Goal: Information Seeking & Learning: Learn about a topic

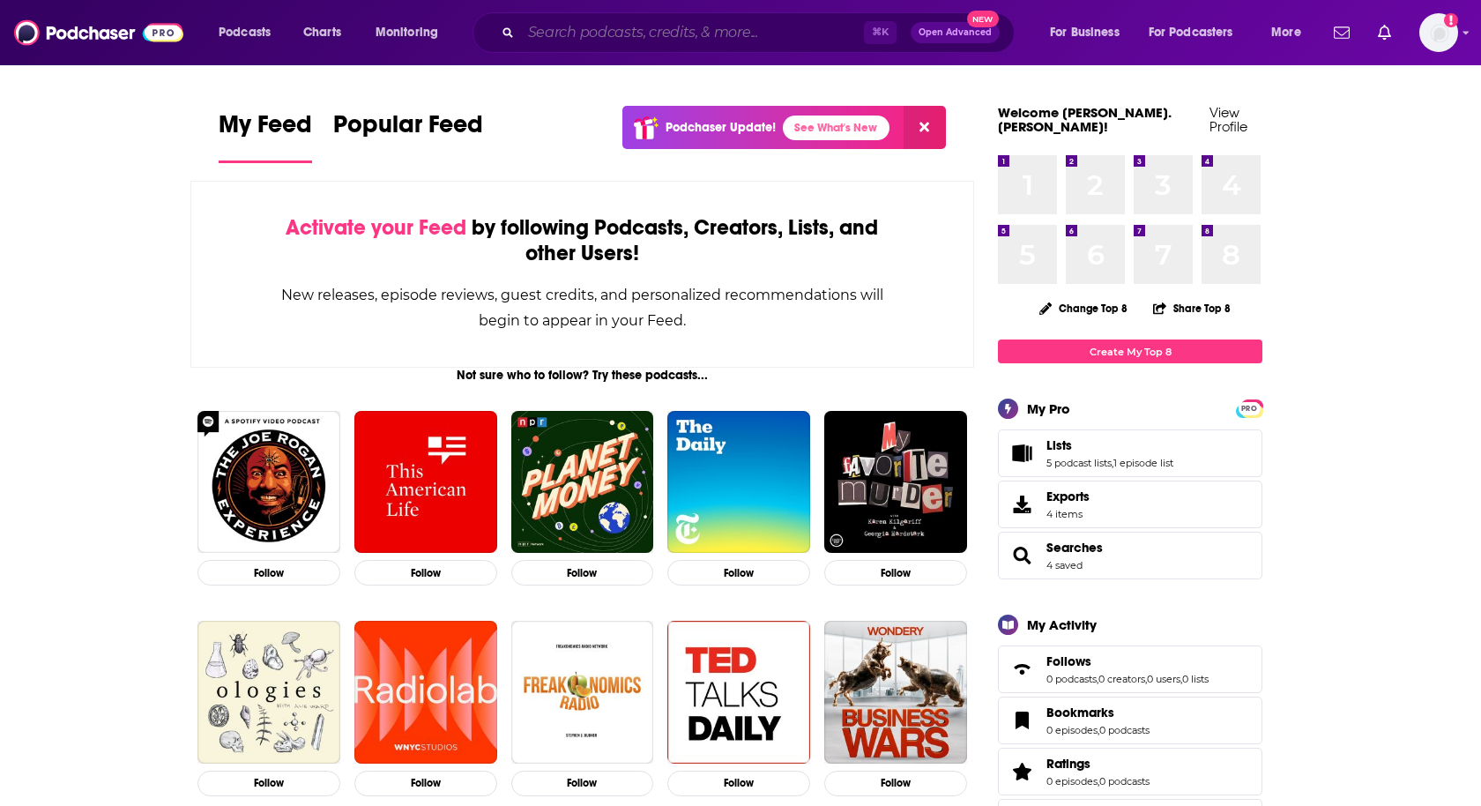
click at [565, 33] on input "Search podcasts, credits, & more..." at bounding box center [692, 33] width 343 height 28
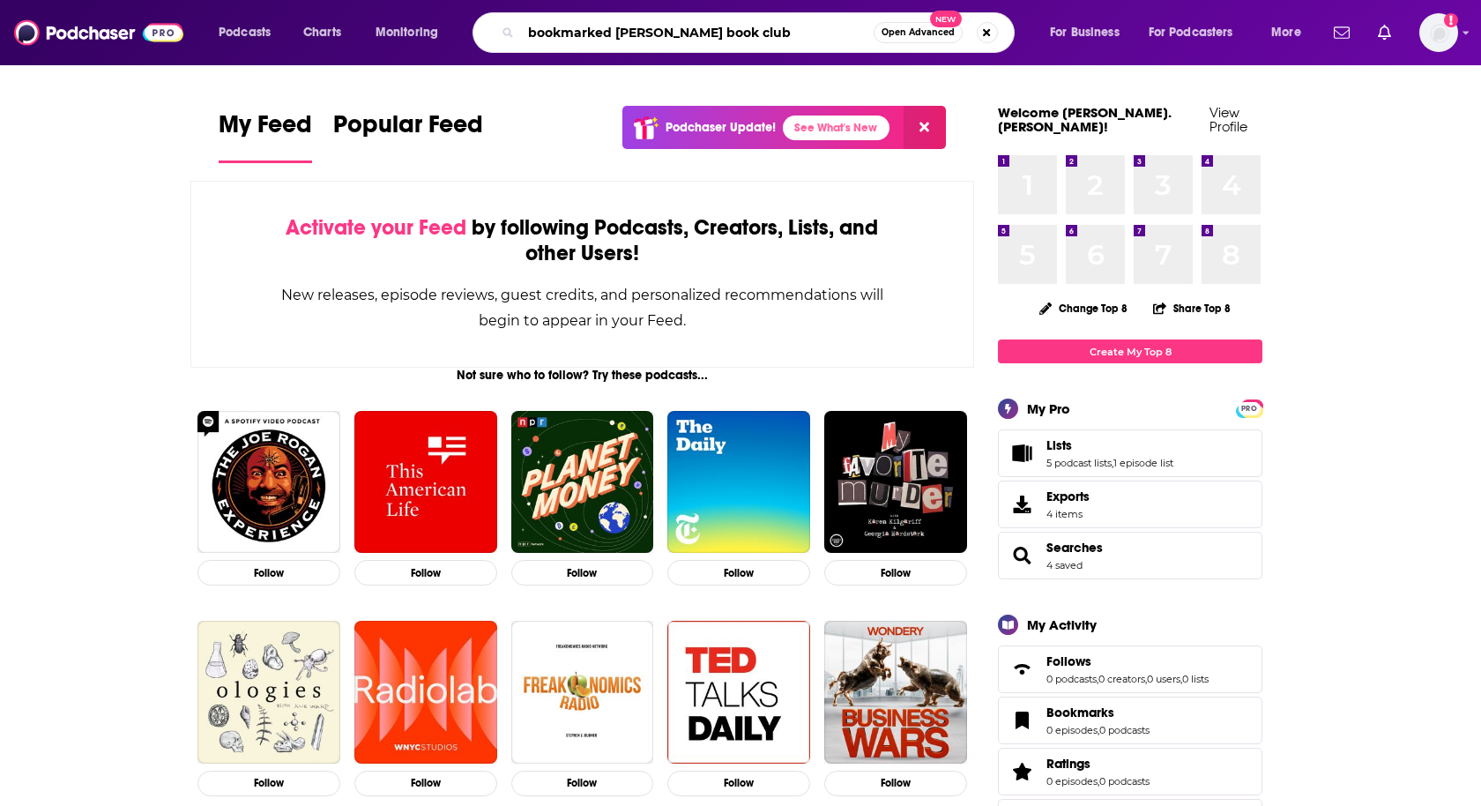
type input "bookmarked [PERSON_NAME] book club"
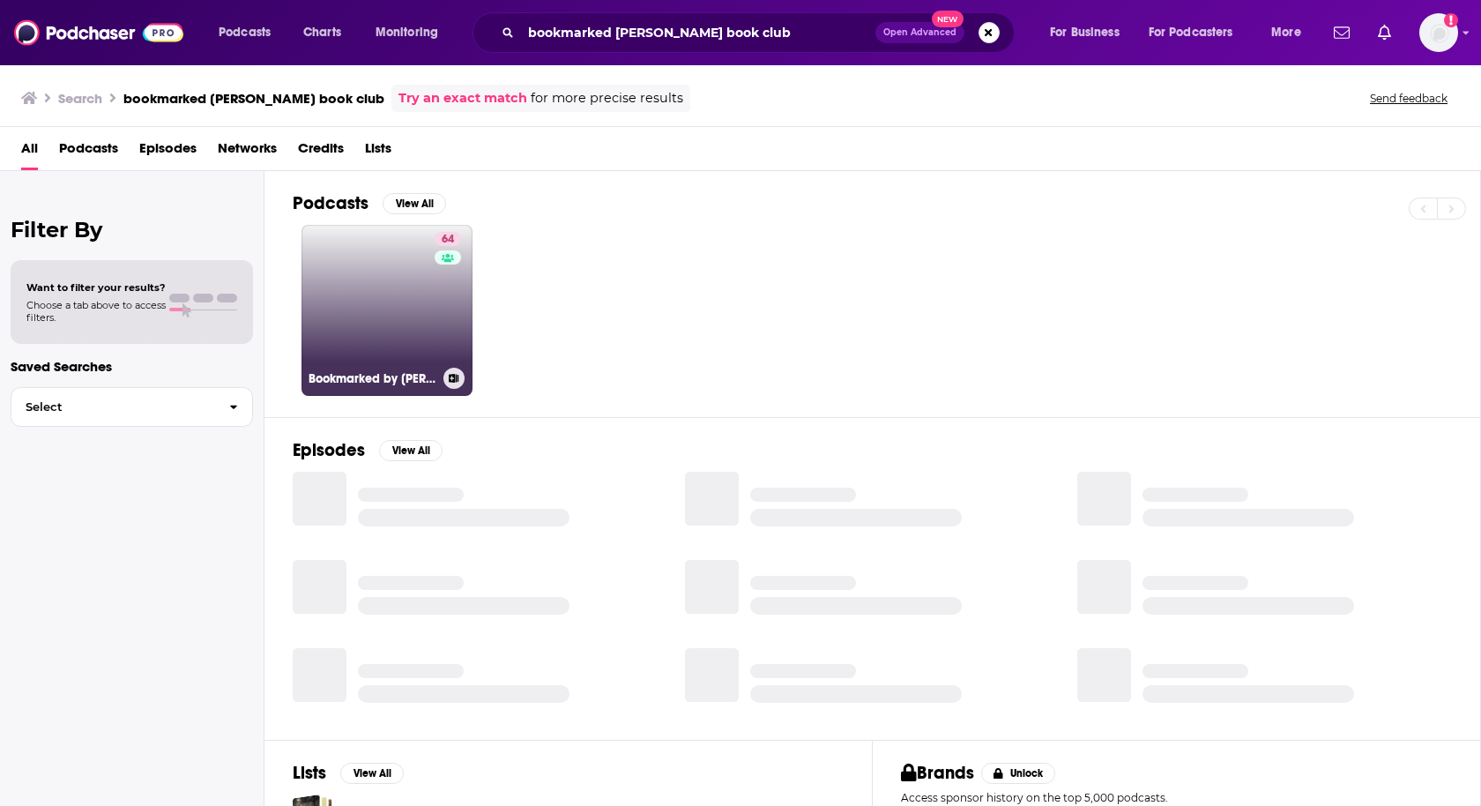
click at [384, 326] on link "64 Bookmarked by [PERSON_NAME] Book Club" at bounding box center [387, 310] width 171 height 171
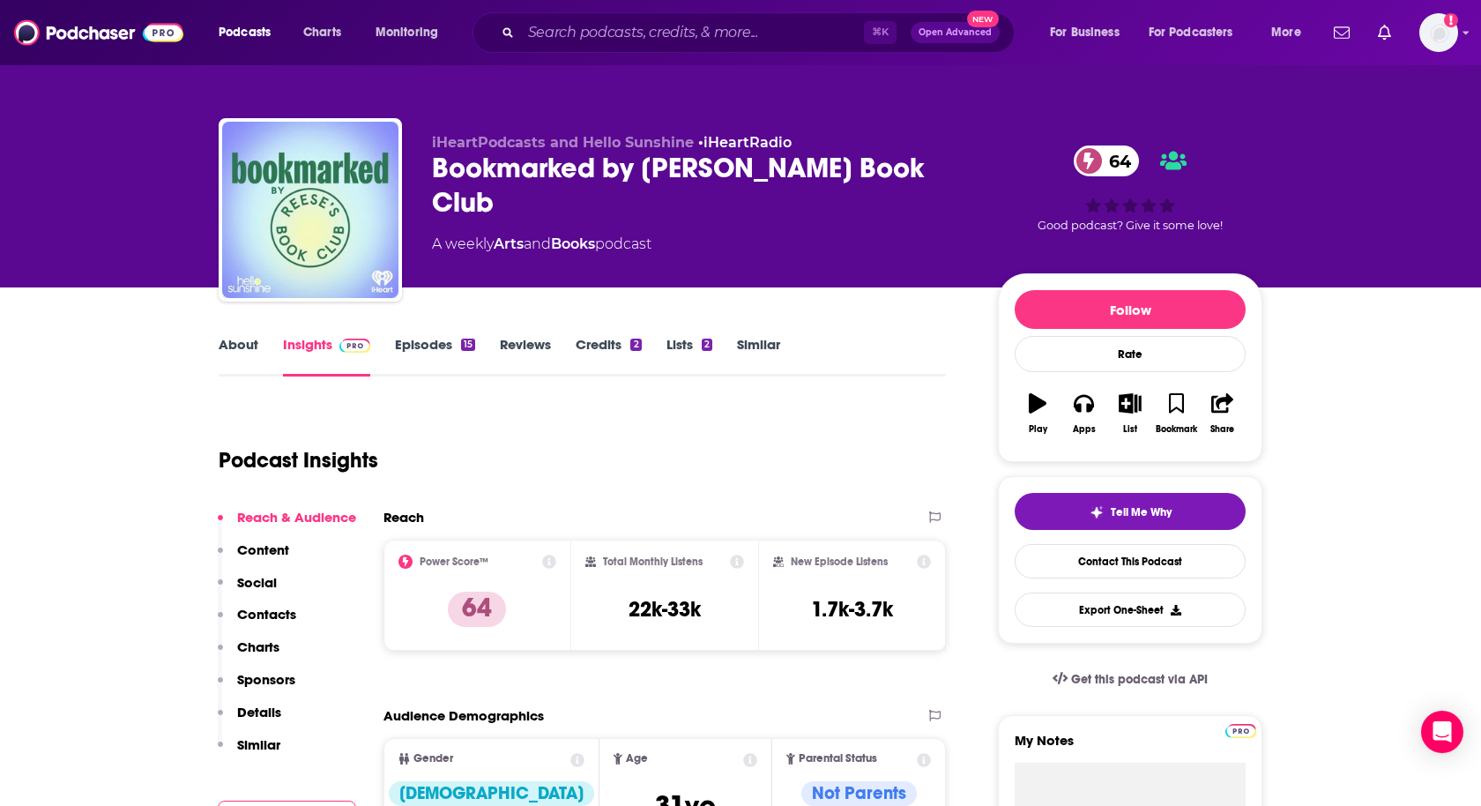
click at [271, 610] on p "Contacts" at bounding box center [266, 614] width 59 height 17
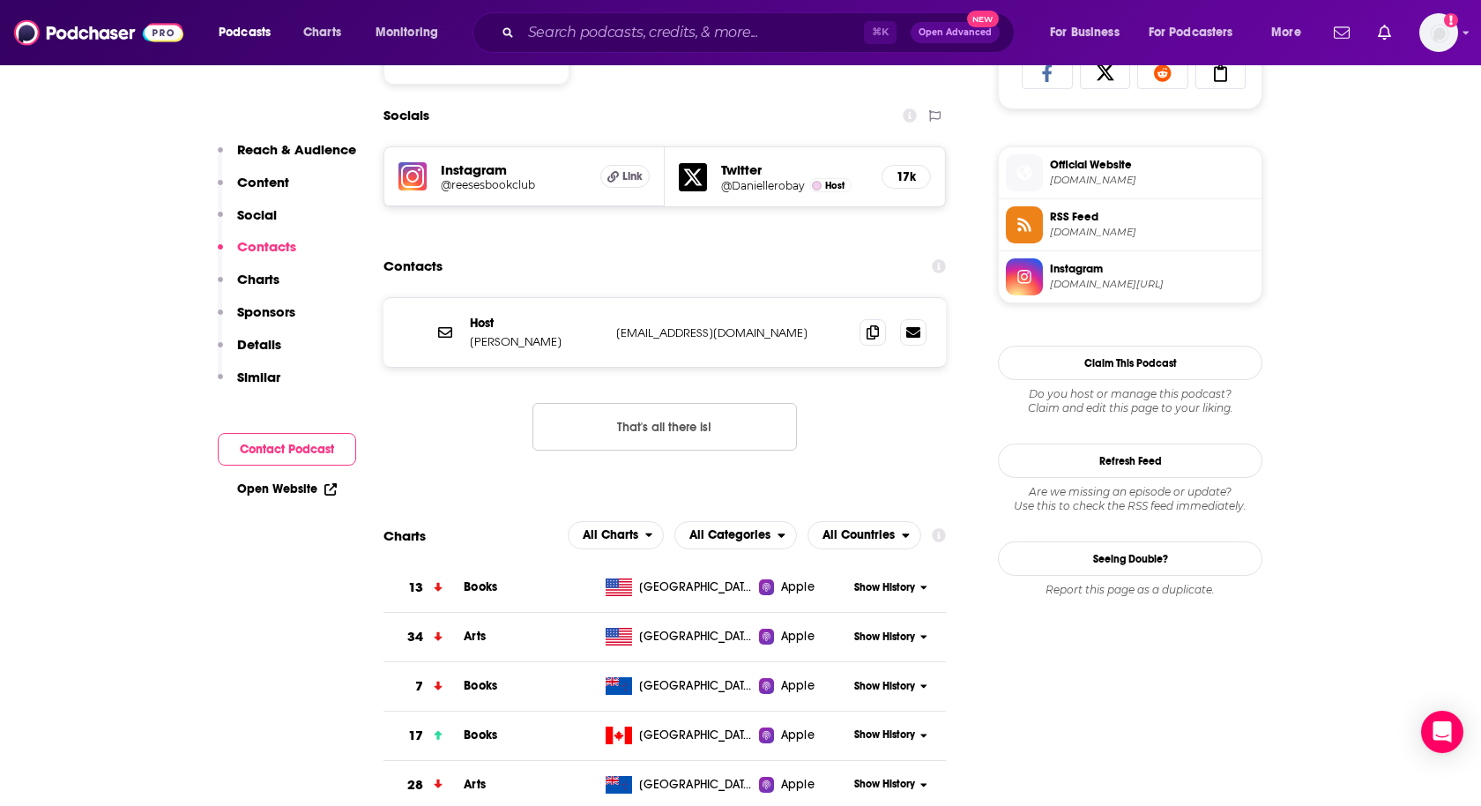
scroll to position [1210, 0]
click at [865, 326] on span at bounding box center [873, 330] width 26 height 26
click at [1429, 47] on img "Logged in as heidi.egloff" at bounding box center [1439, 32] width 39 height 39
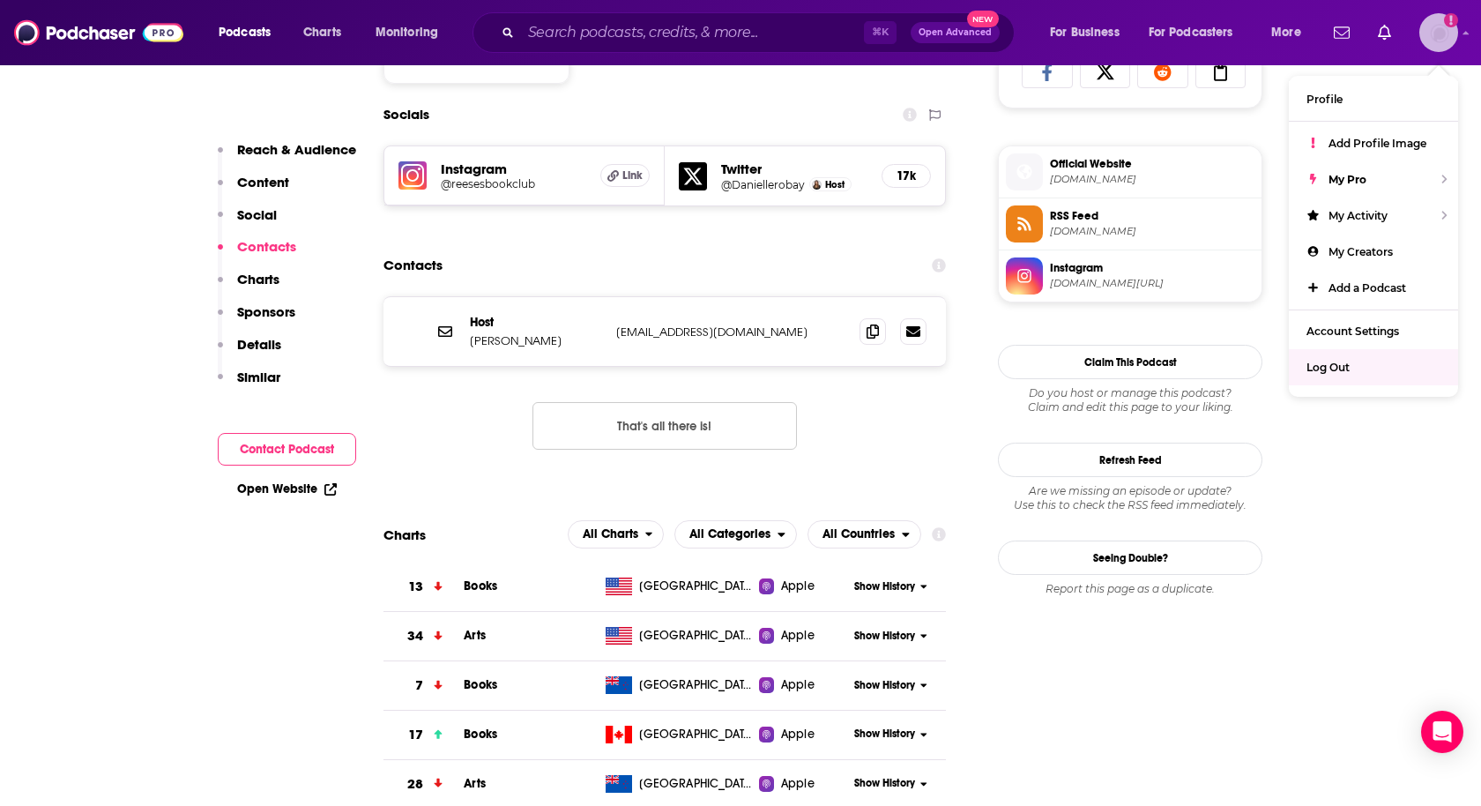
click at [1351, 370] on div "Log Out" at bounding box center [1373, 367] width 169 height 36
